Goal: Transaction & Acquisition: Register for event/course

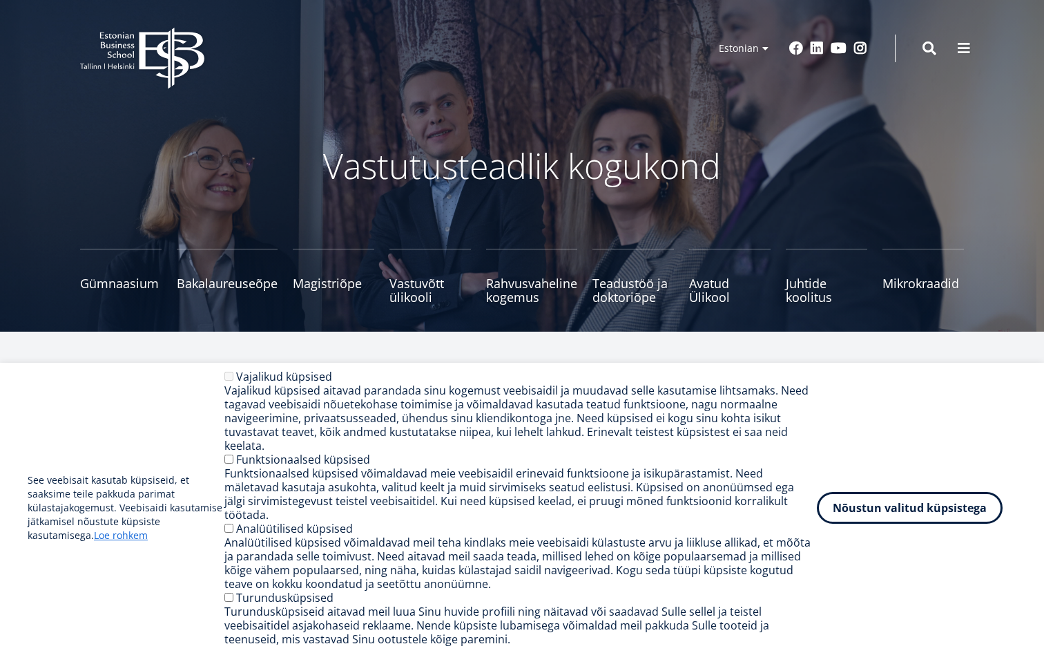
click at [863, 524] on div "Nõustun valitud küpsistega Withdraw consent" at bounding box center [917, 508] width 200 height 32
click at [863, 521] on button "Nõustun valitud küpsistega" at bounding box center [910, 505] width 186 height 32
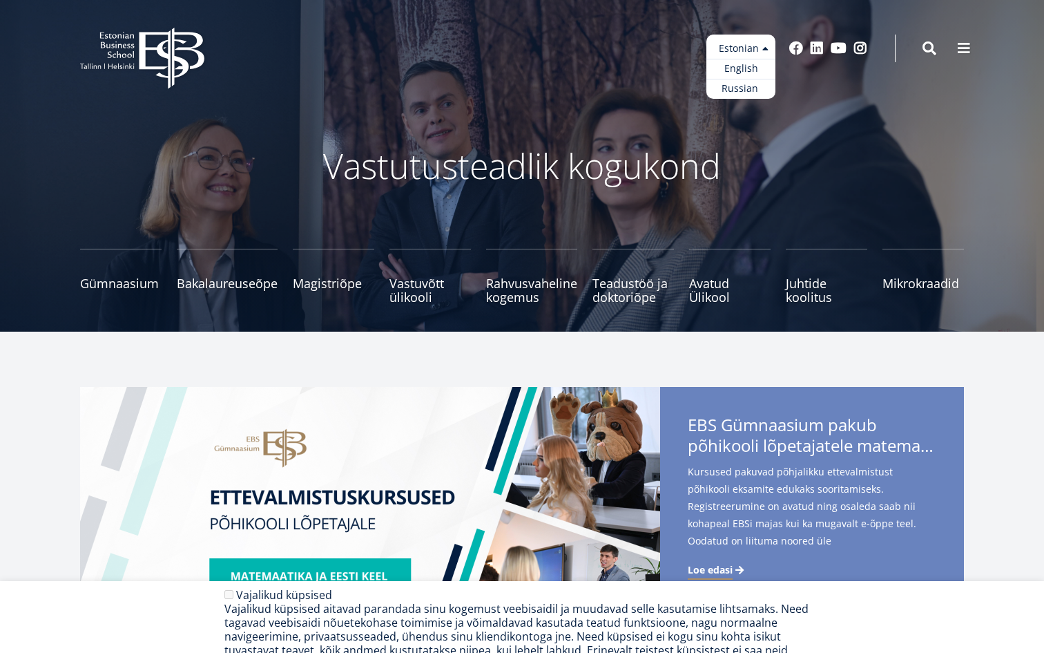
click at [736, 48] on ul "Estonian English Russian" at bounding box center [741, 67] width 69 height 64
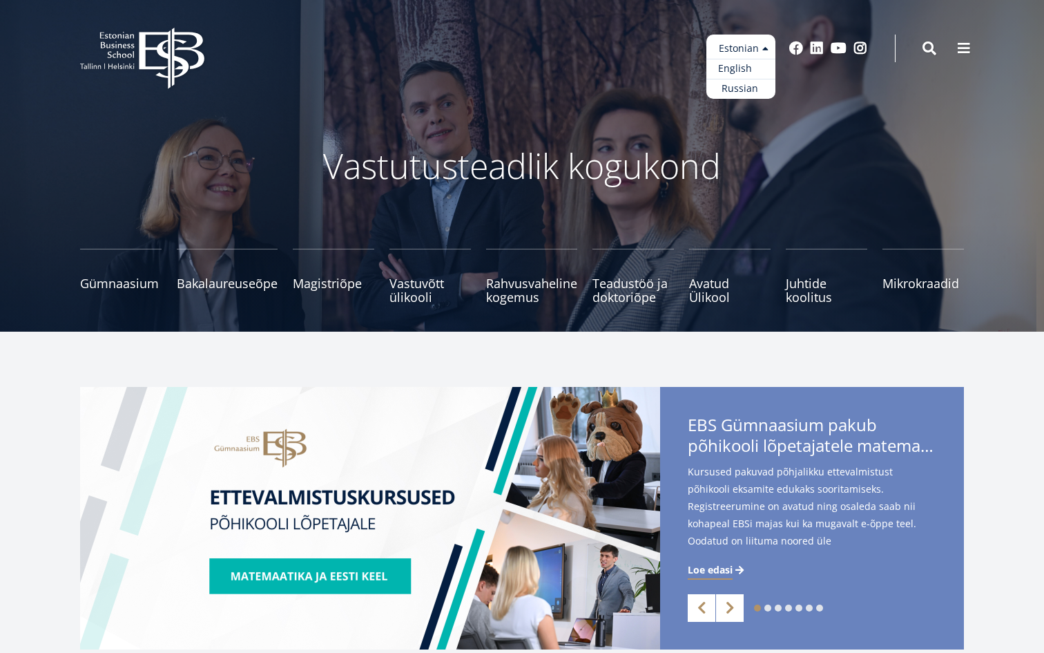
click at [736, 70] on link "English" at bounding box center [741, 69] width 69 height 20
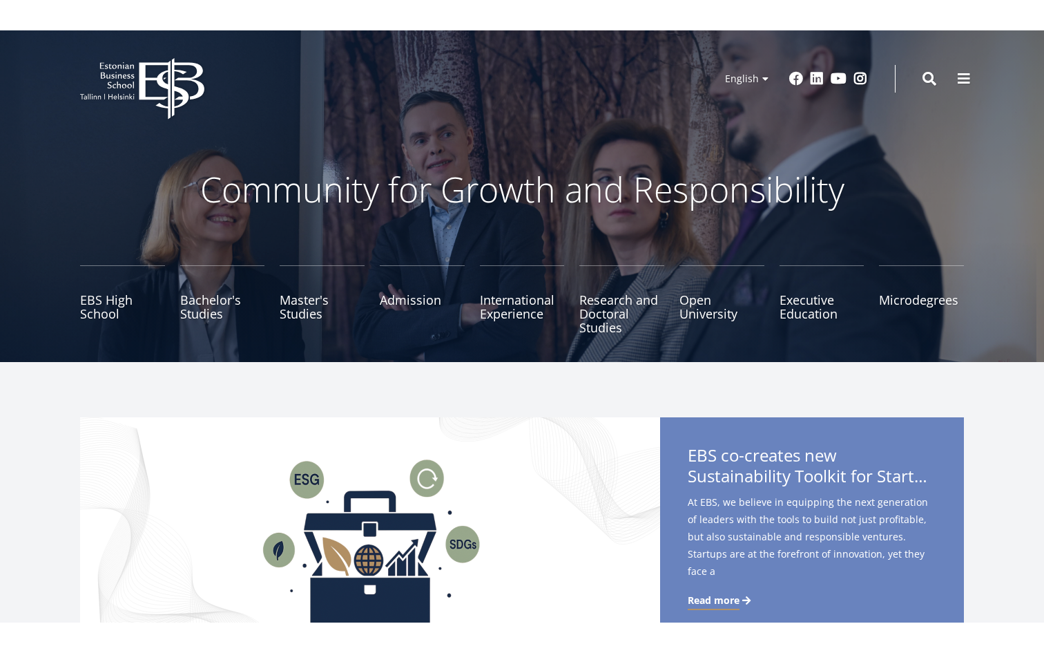
scroll to position [985, 0]
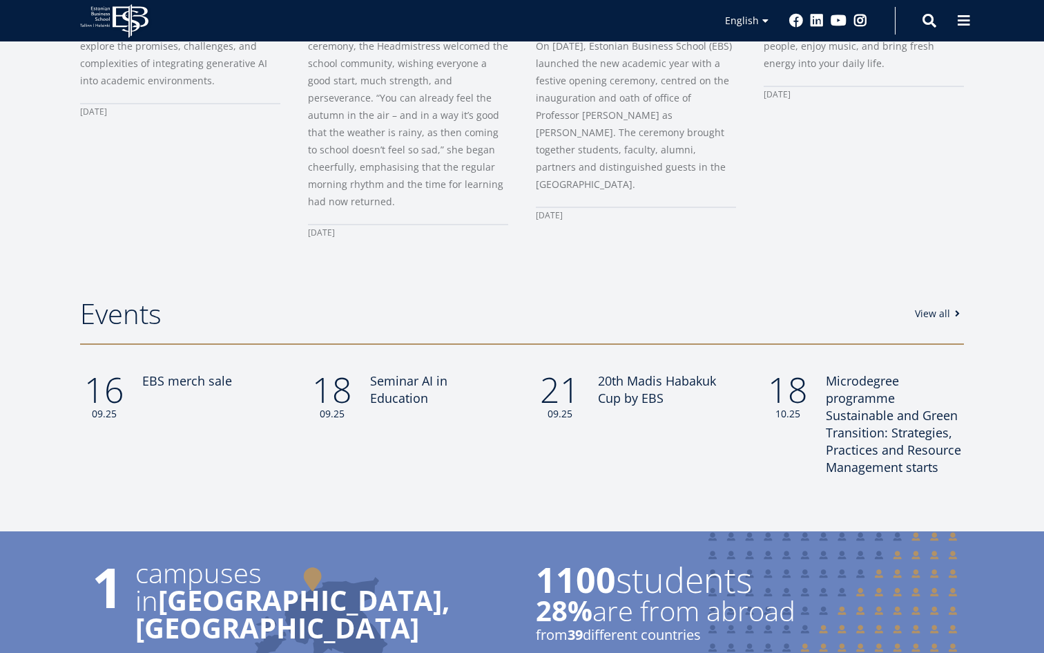
click at [619, 296] on h2 "Events" at bounding box center [490, 313] width 821 height 35
click at [177, 377] on link "16 09.25 EBS merch sale" at bounding box center [180, 396] width 200 height 48
click at [333, 381] on div "18 09.25" at bounding box center [332, 396] width 48 height 48
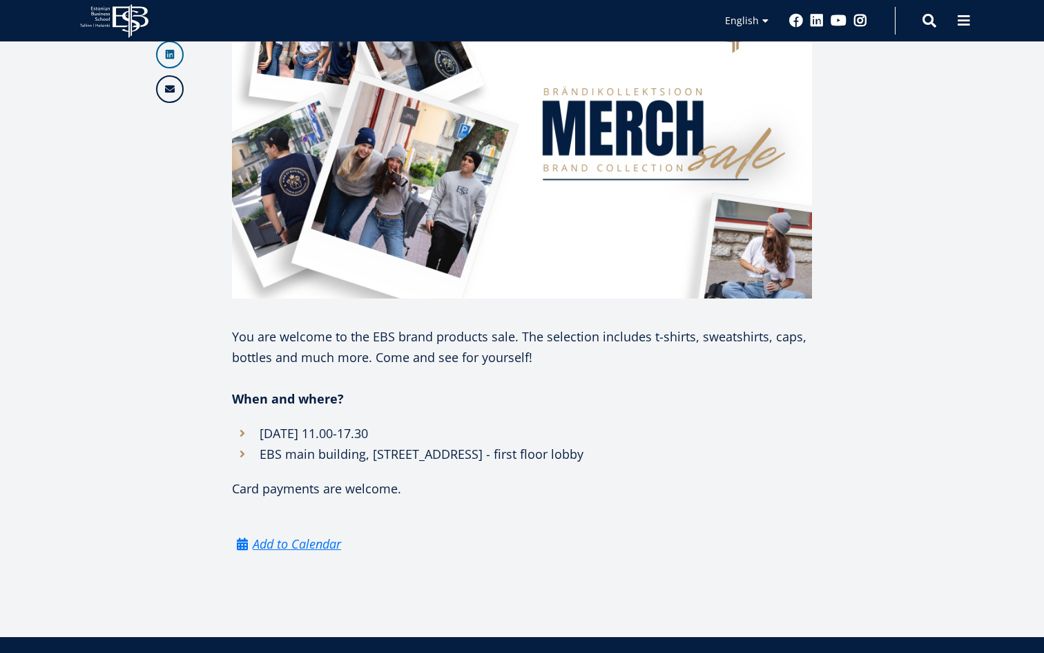
scroll to position [563, 0]
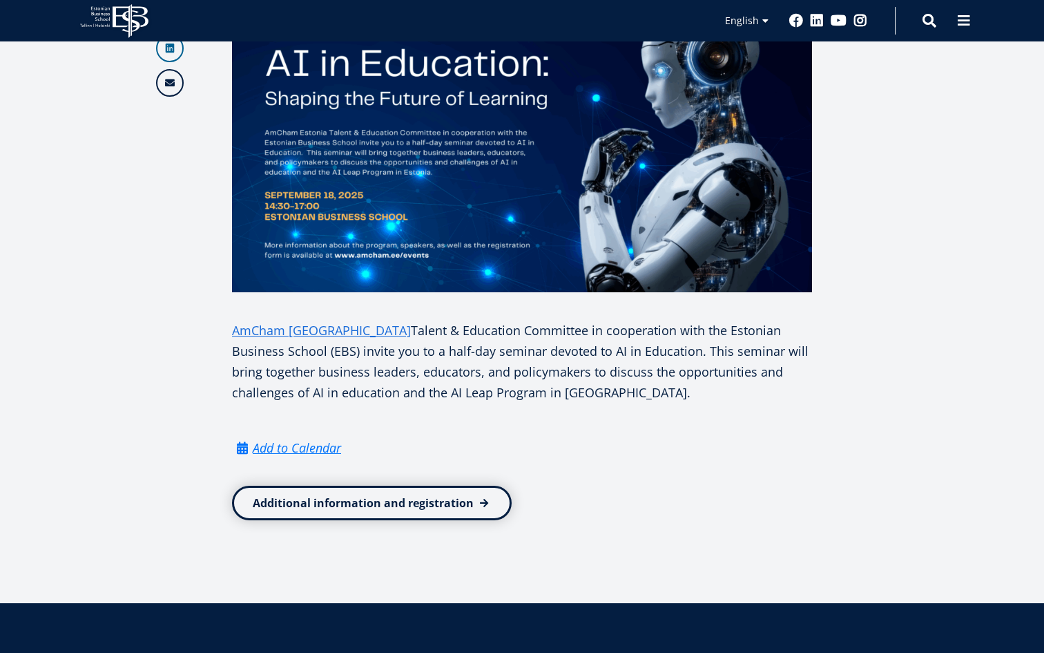
scroll to position [578, 0]
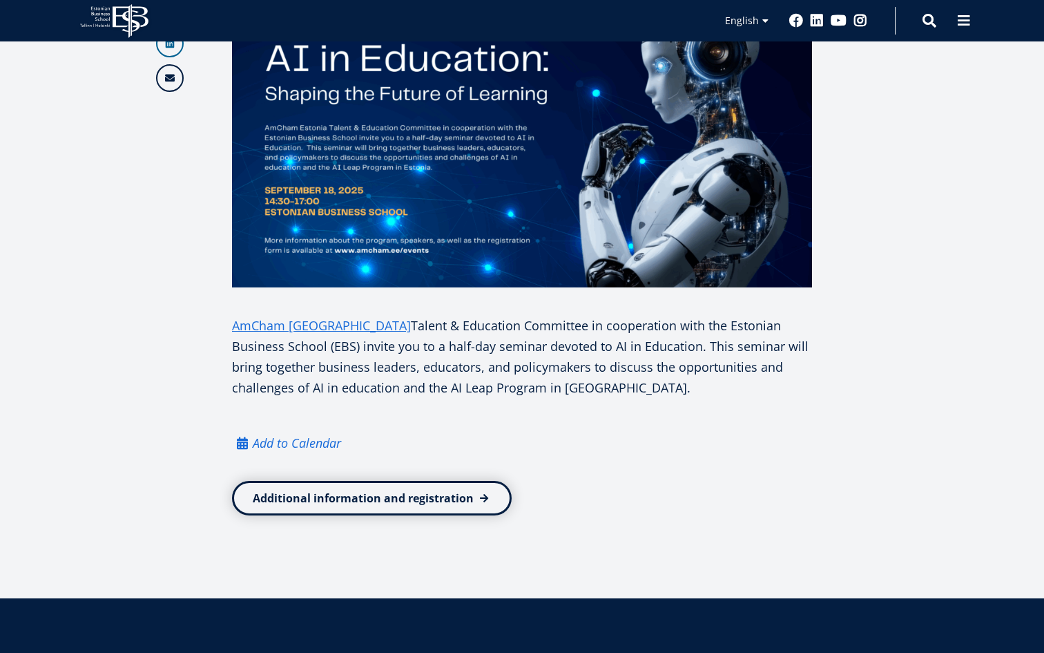
click at [316, 443] on em "Add to Calendar" at bounding box center [297, 442] width 88 height 21
click at [316, 439] on em "Add to Calendar" at bounding box center [297, 442] width 88 height 21
click at [368, 501] on link "Additional information and registration" at bounding box center [372, 498] width 280 height 35
